Goal: Task Accomplishment & Management: Manage account settings

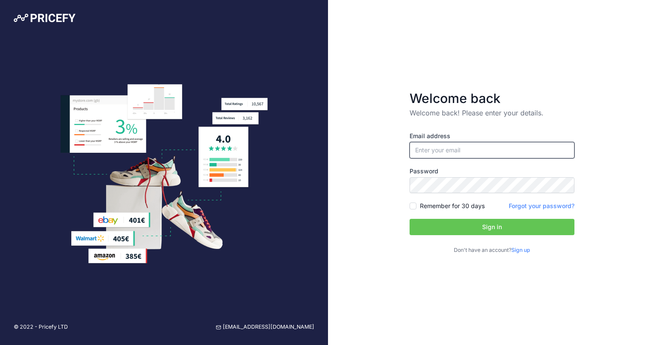
type input "i.chibabennani@outlook.com"
click at [428, 208] on label "Remember for 30 days" at bounding box center [452, 206] width 65 height 9
click at [416, 208] on input "Remember for 30 days" at bounding box center [412, 206] width 7 height 7
checkbox input "true"
click at [451, 223] on button "Sign in" at bounding box center [491, 227] width 165 height 16
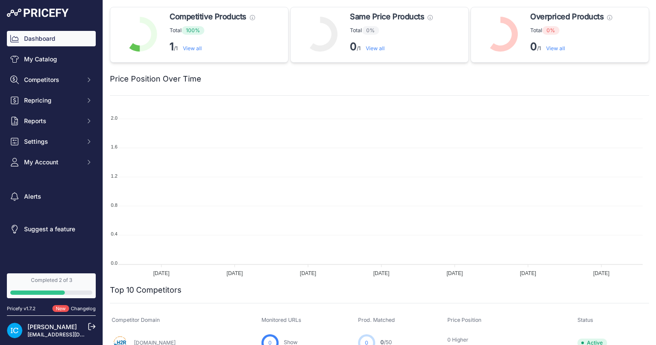
click at [64, 67] on div "Dashboard My Catalog Competitors Competitors Monitored URLs MAP infringements R…" at bounding box center [51, 100] width 89 height 139
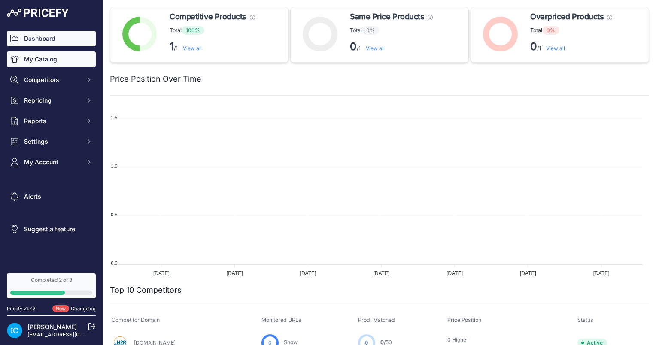
click at [63, 61] on link "My Catalog" at bounding box center [51, 59] width 89 height 15
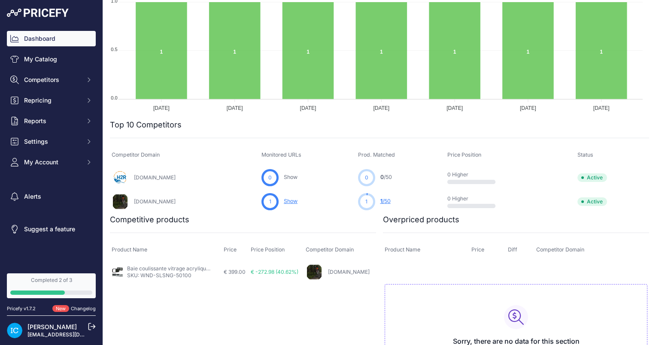
scroll to position [172, 0]
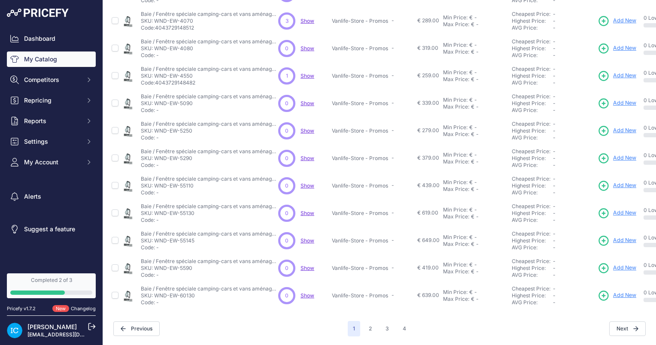
scroll to position [176, 0]
click at [369, 325] on button "2" at bounding box center [370, 328] width 13 height 15
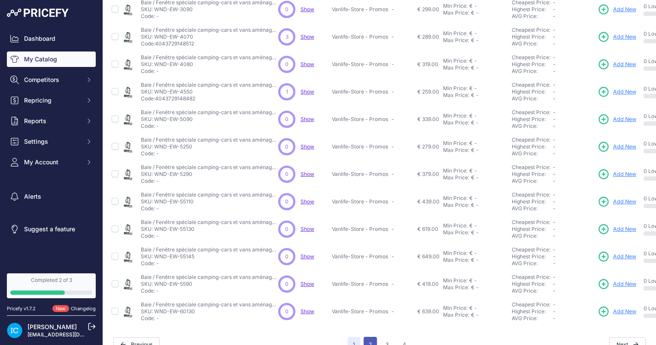
scroll to position [197, 0]
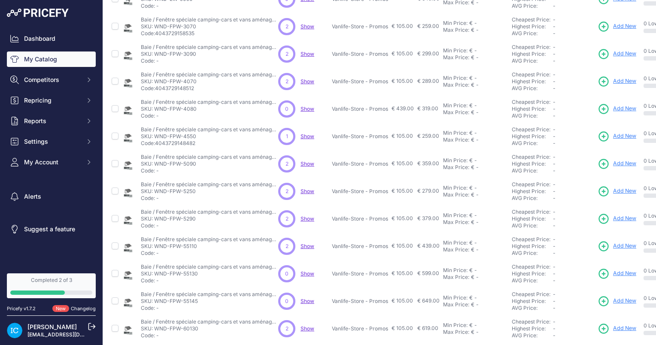
scroll to position [176, 0]
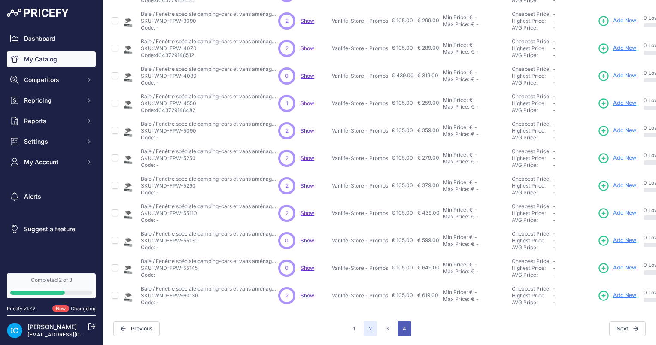
click at [406, 321] on button "4" at bounding box center [404, 328] width 14 height 15
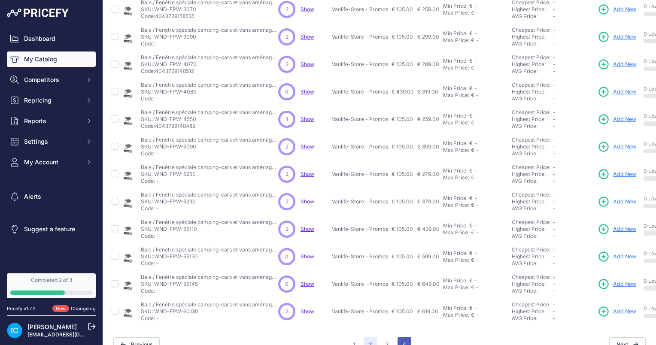
scroll to position [197, 0]
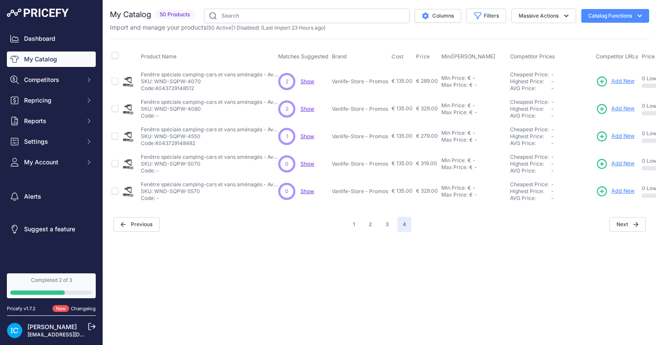
click at [48, 327] on link "[PERSON_NAME]" at bounding box center [51, 326] width 49 height 7
